Goal: Information Seeking & Learning: Learn about a topic

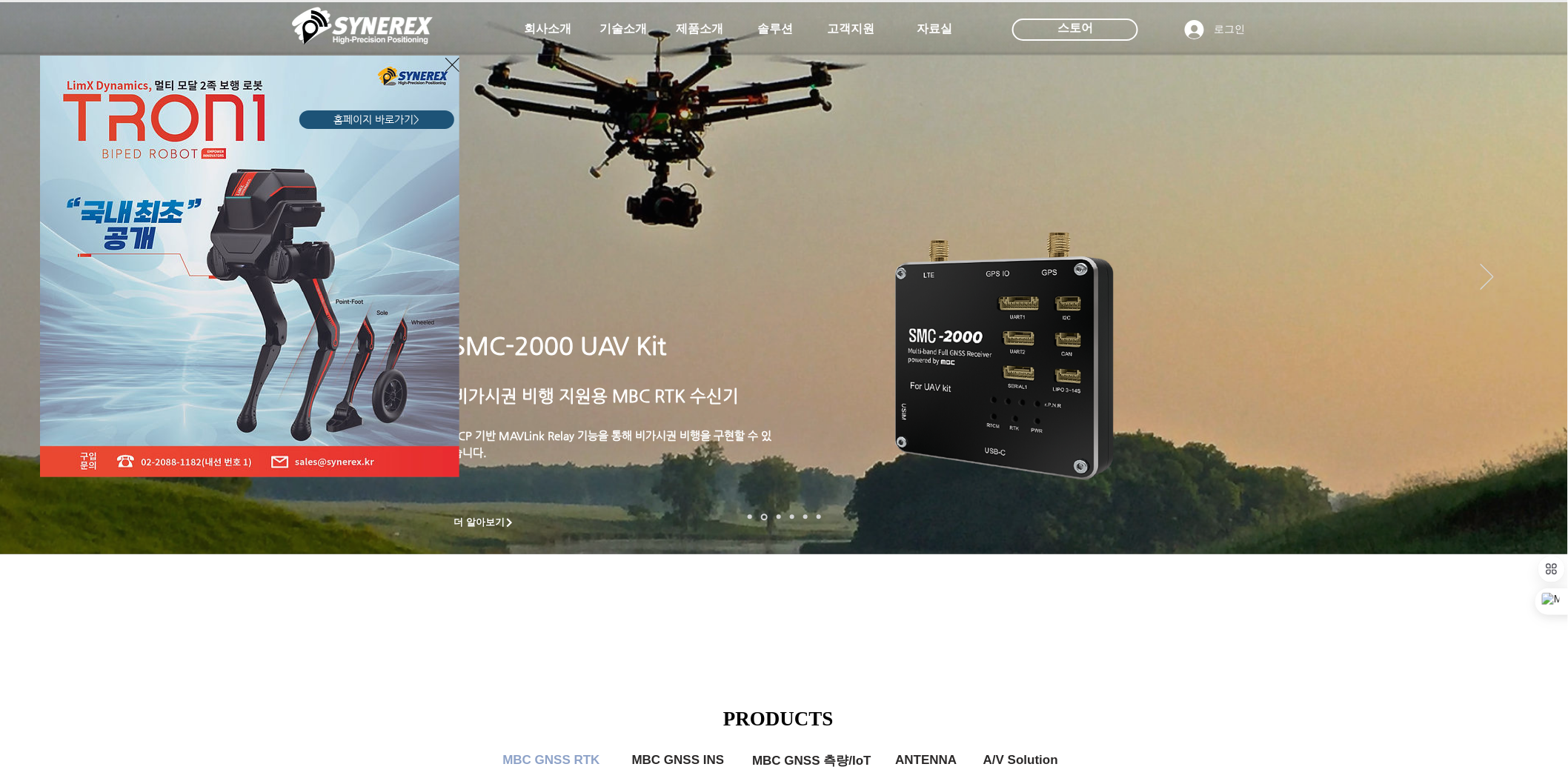
click at [1530, 354] on div "LimX Dinamics" at bounding box center [784, 392] width 1568 height 784
click at [1537, 353] on div "LimX Dinamics" at bounding box center [784, 392] width 1568 height 784
click at [1523, 354] on div "LimX Dinamics" at bounding box center [784, 392] width 1568 height 784
click at [1546, 357] on div "LimX Dinamics" at bounding box center [784, 392] width 1568 height 784
click at [1542, 351] on div "LimX Dinamics" at bounding box center [784, 392] width 1568 height 784
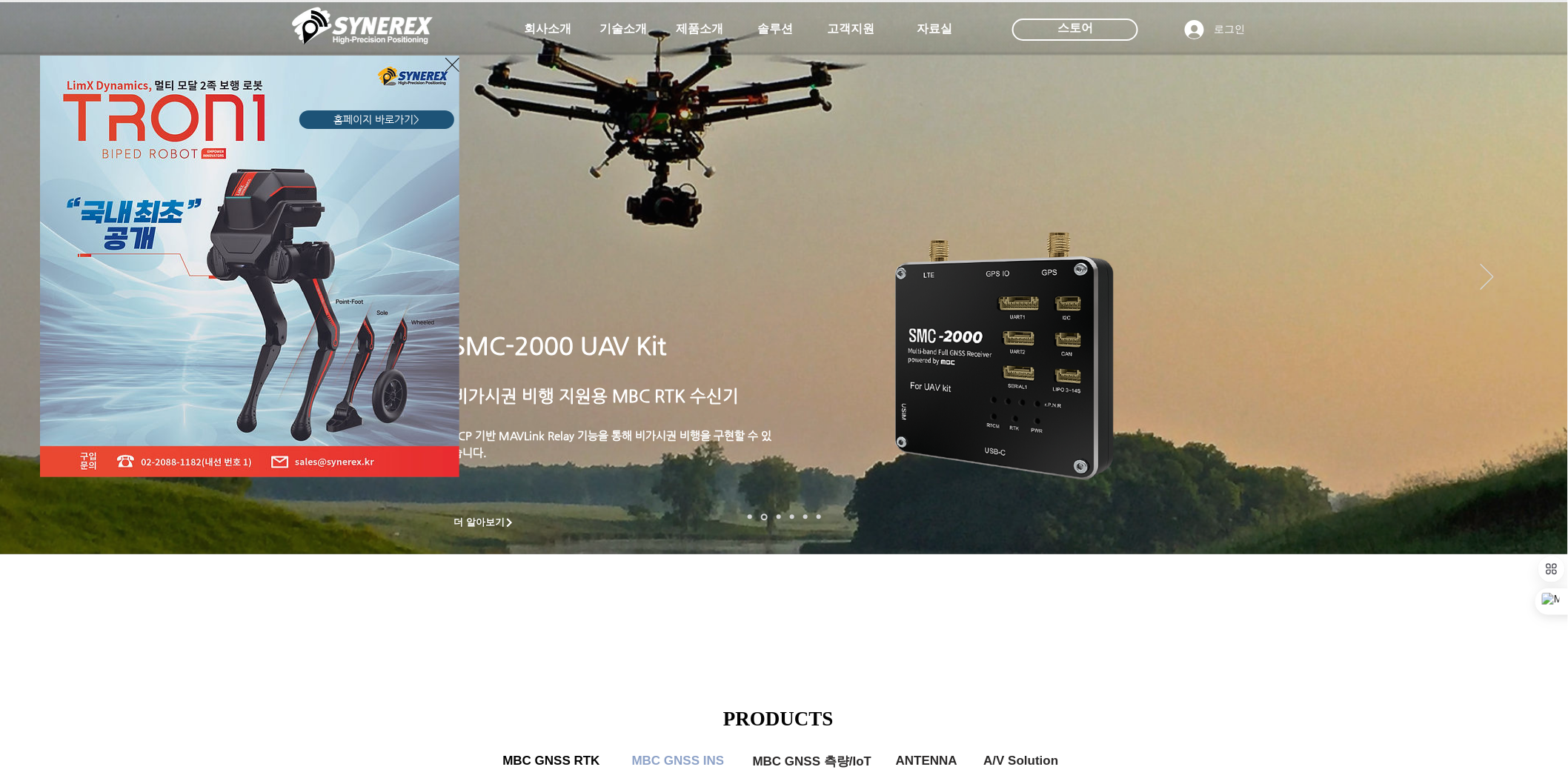
click at [1540, 351] on div "LimX Dinamics" at bounding box center [784, 392] width 1568 height 784
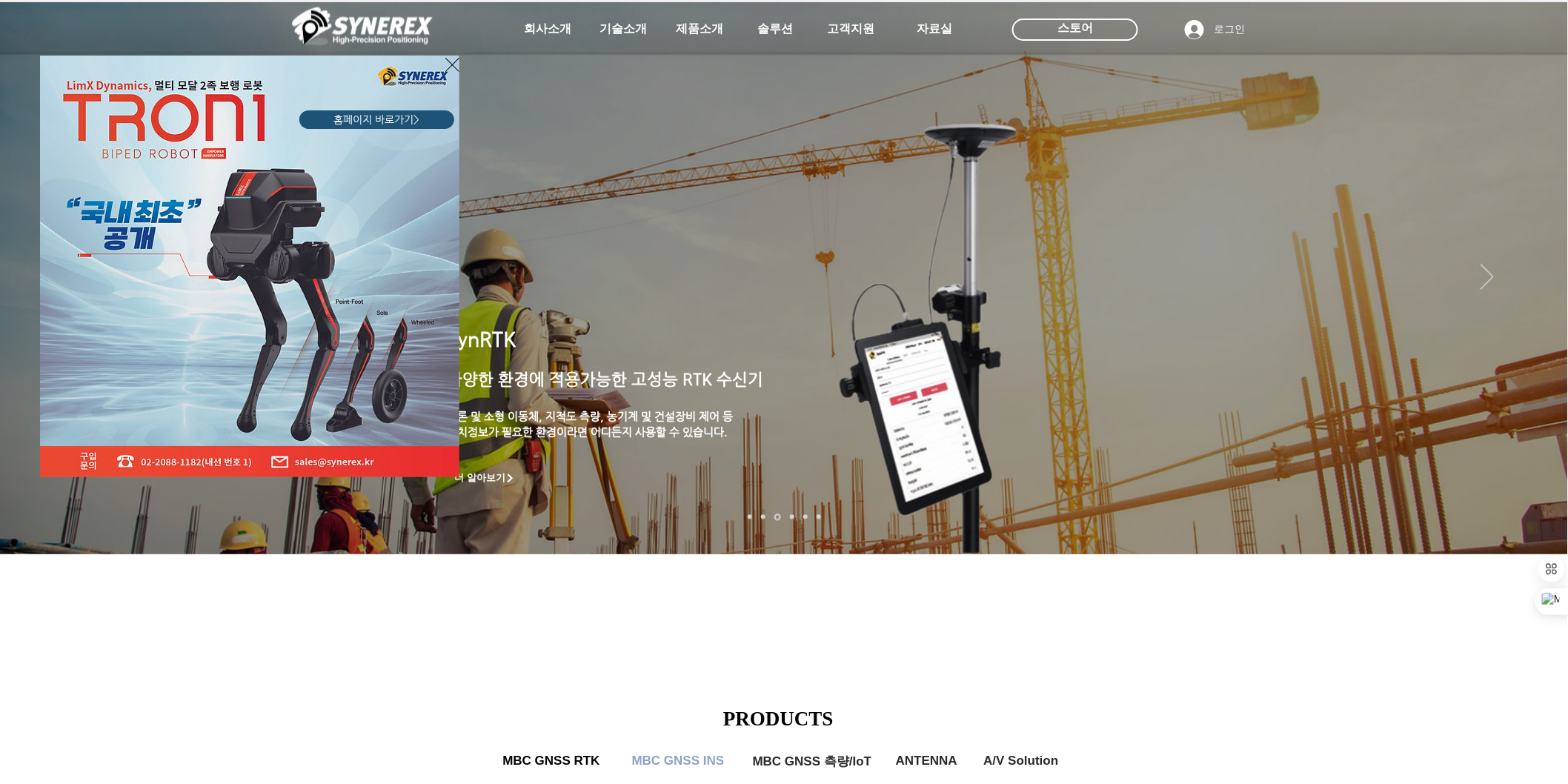
drag, startPoint x: 764, startPoint y: 582, endPoint x: 752, endPoint y: 592, distance: 15.6
click at [764, 584] on div "LimX Dinamics" at bounding box center [784, 392] width 1568 height 784
click at [743, 356] on div "LimX Dinamics" at bounding box center [784, 392] width 1568 height 784
click at [555, 25] on div "LimX Dinamics" at bounding box center [784, 392] width 1568 height 784
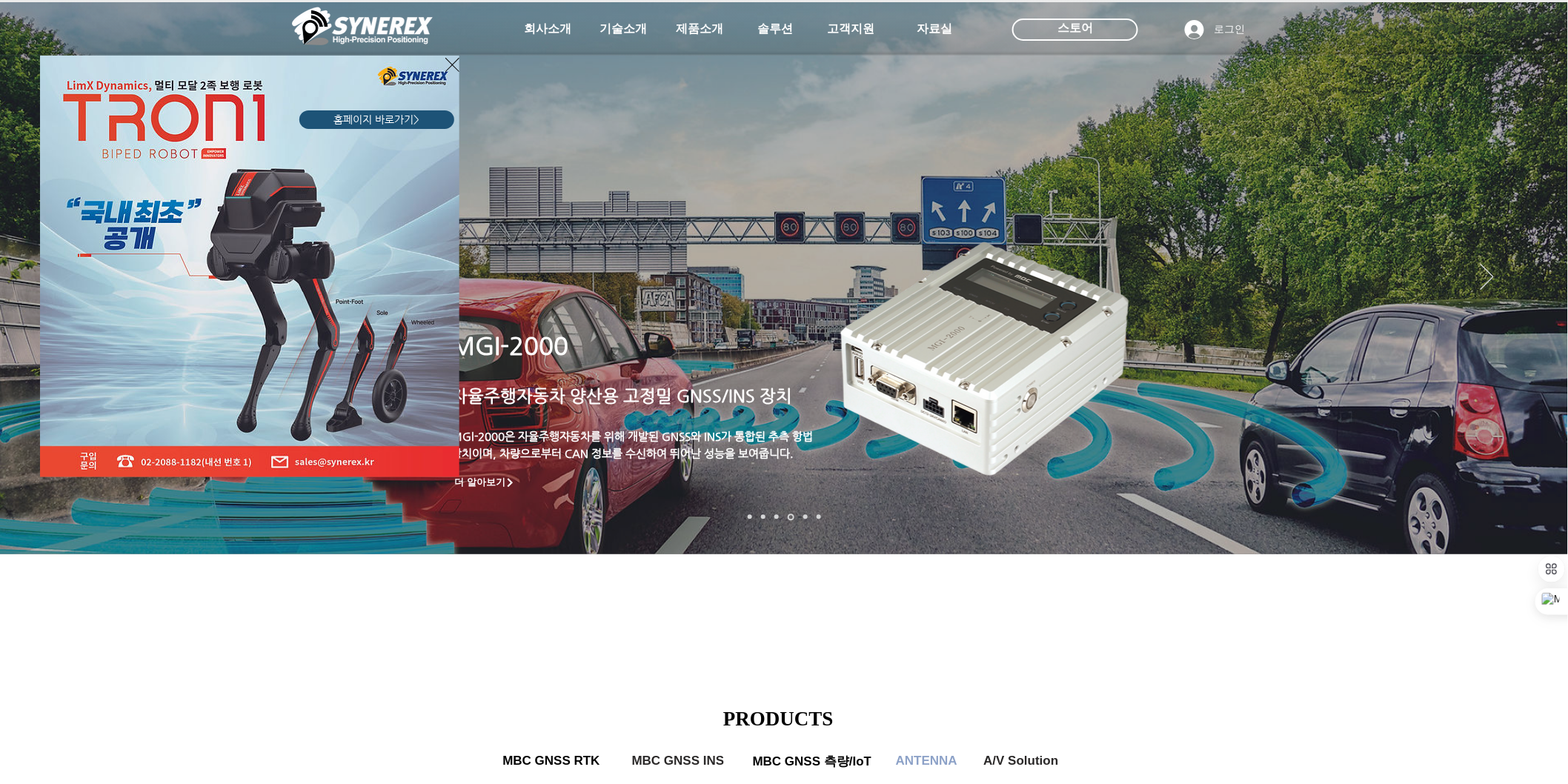
click at [1540, 352] on div "LimX Dinamics" at bounding box center [784, 392] width 1568 height 784
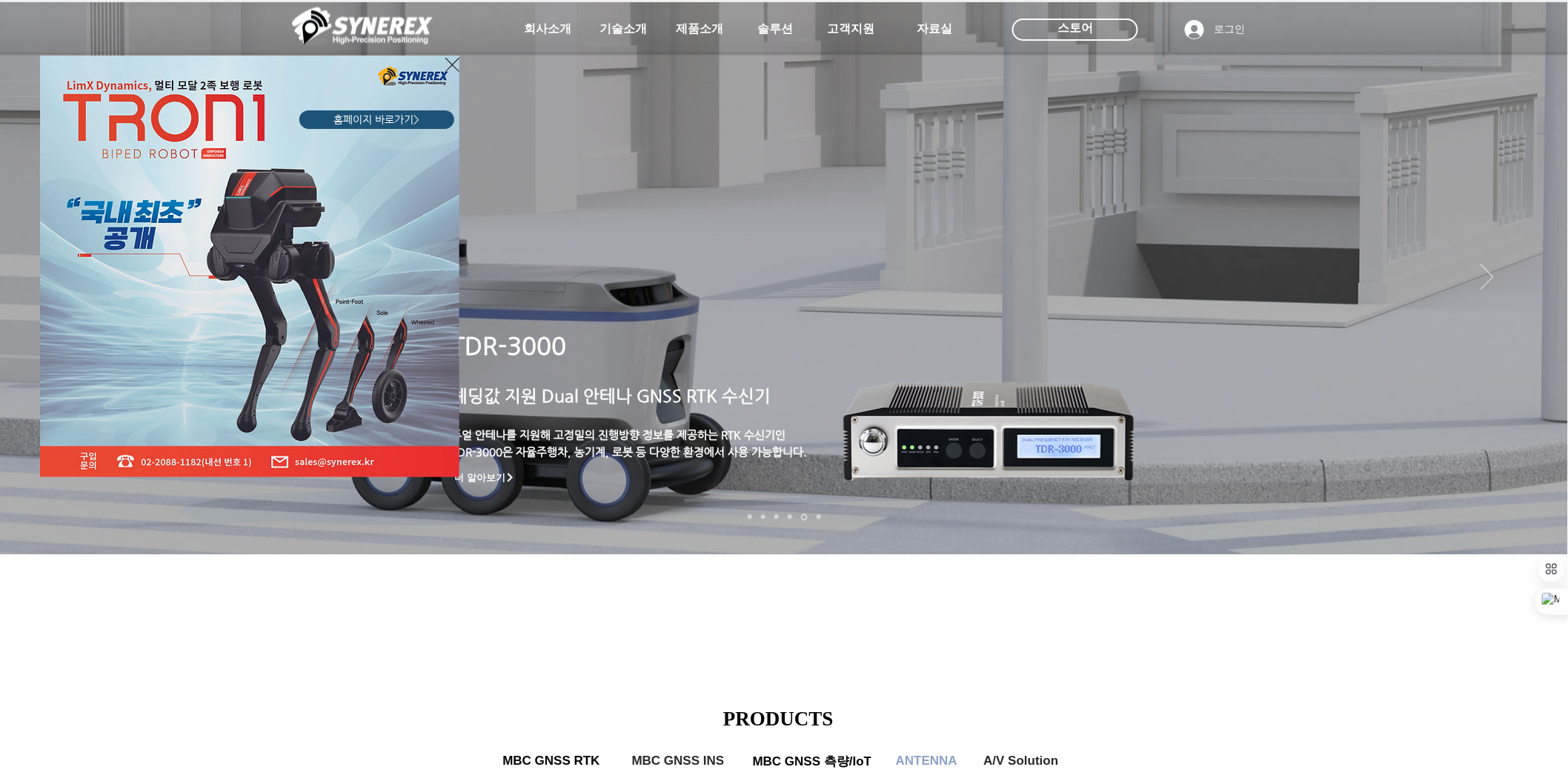
click at [1371, 752] on div "LimX Dinamics" at bounding box center [784, 392] width 1568 height 784
click at [1366, 743] on div "LimX Dinamics" at bounding box center [784, 392] width 1568 height 784
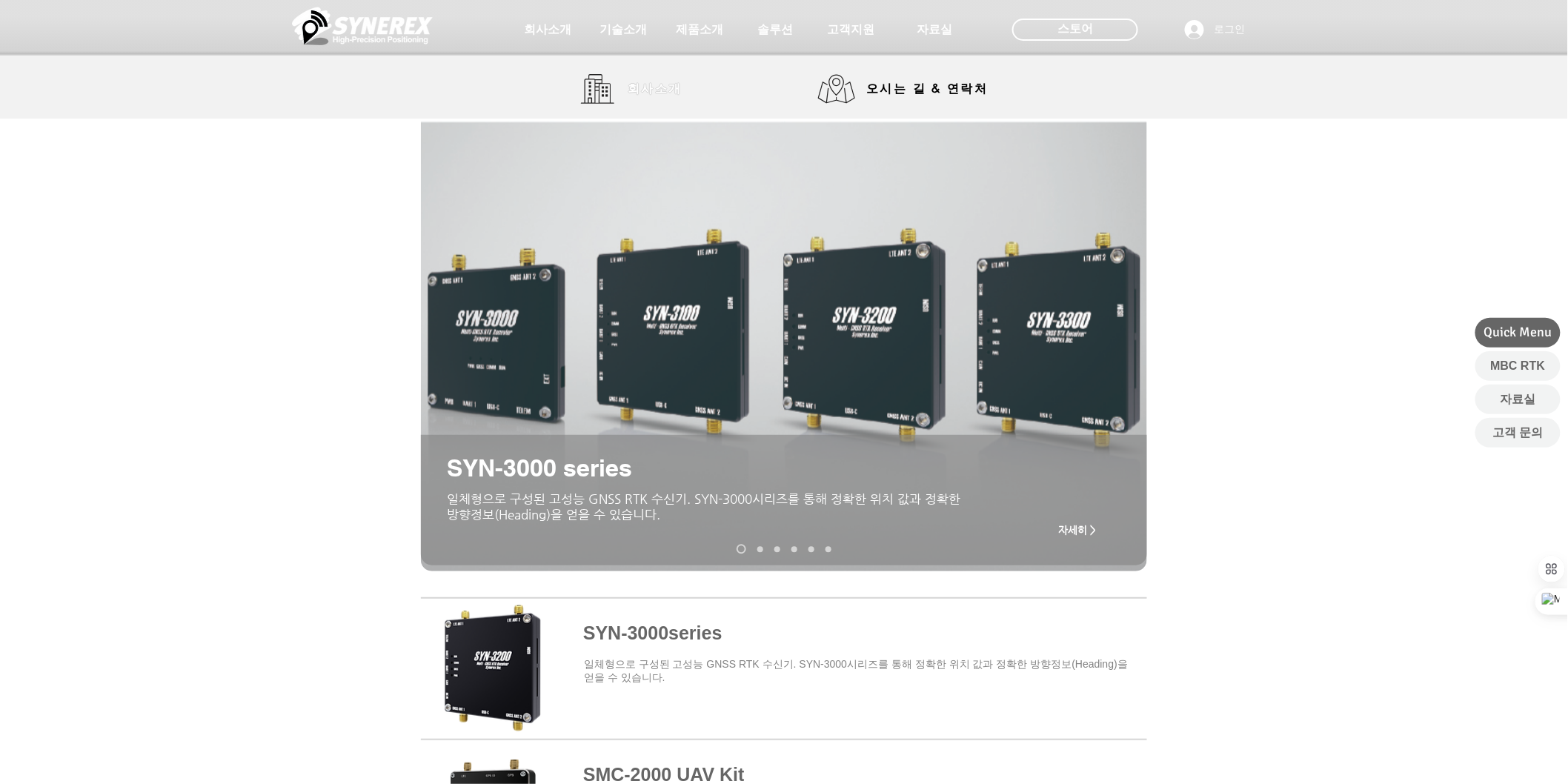
click at [654, 93] on span "회사소개" at bounding box center [655, 89] width 55 height 15
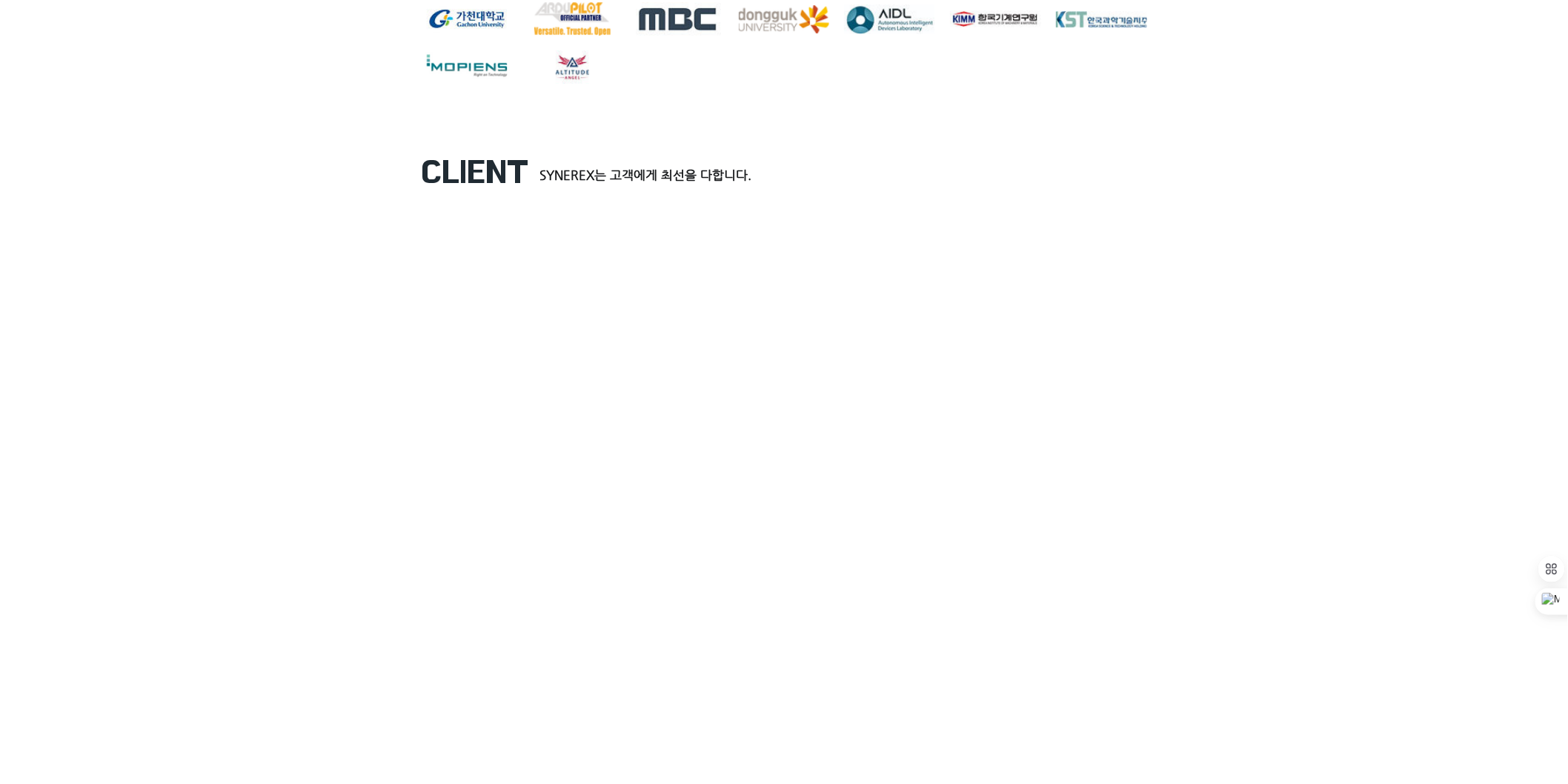
scroll to position [2124, 0]
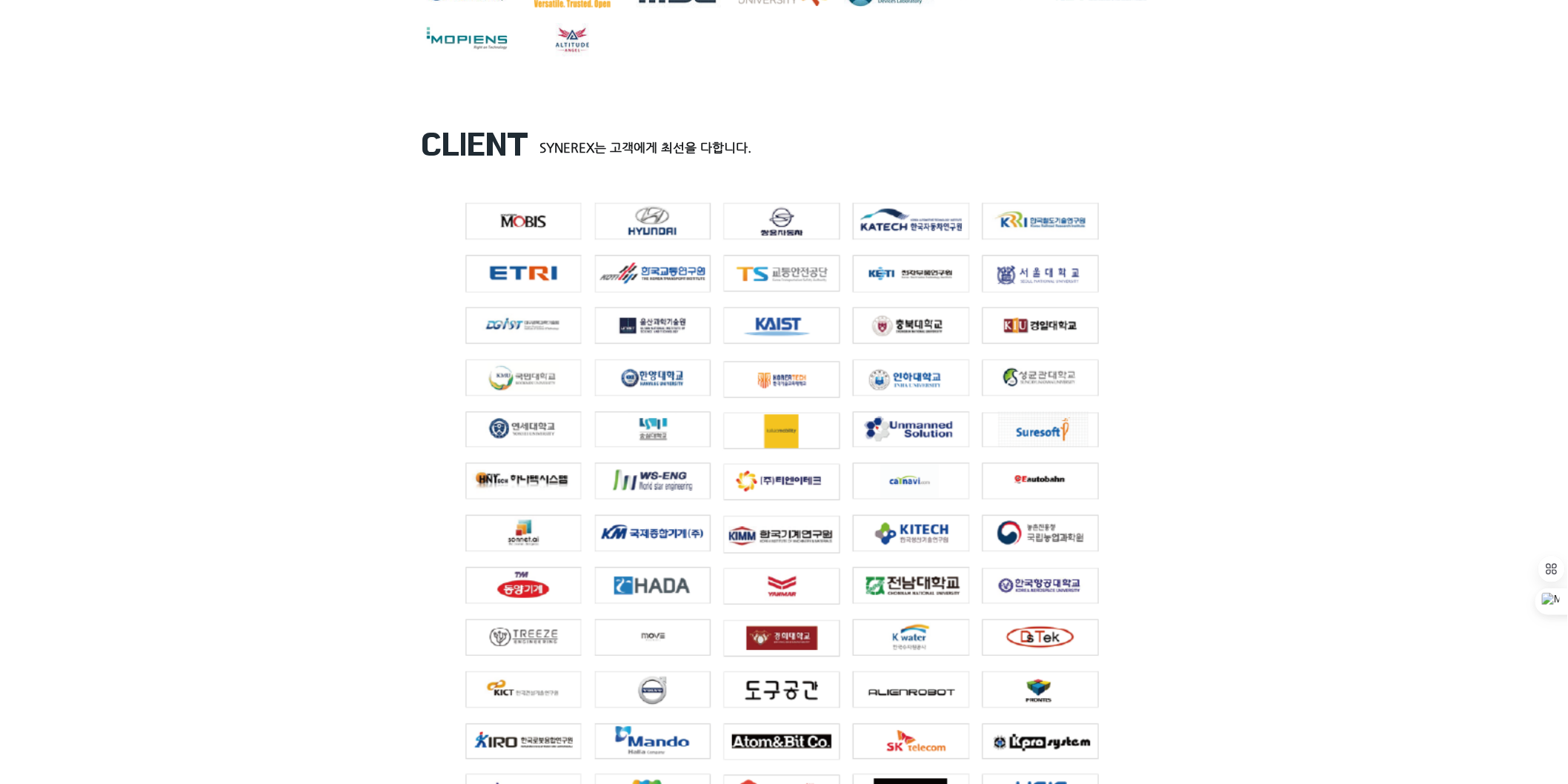
click at [1472, 507] on div at bounding box center [784, 772] width 1568 height 1349
